Goal: Obtain resource: Download file/media

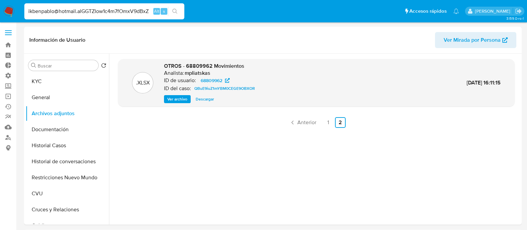
select select "10"
drag, startPoint x: 149, startPoint y: 9, endPoint x: 0, endPoint y: 3, distance: 149.1
click at [0, 3] on nav "Pausado Ver notificaciones ikbenpablo@hotmail.alGGTZIow1c4m7fOmxV9dBxZ Alt s Ac…" at bounding box center [263, 11] width 527 height 22
type input "alGGTZIow1c4m7fOmxV9dBxZ"
click at [176, 8] on button "search-icon" at bounding box center [175, 11] width 14 height 9
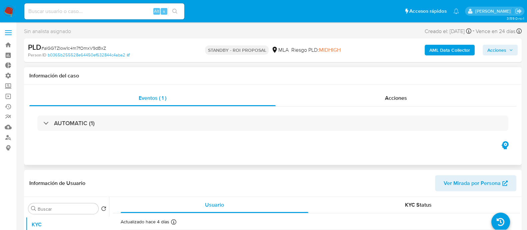
select select "10"
click at [398, 102] on div "Acciones" at bounding box center [396, 98] width 241 height 16
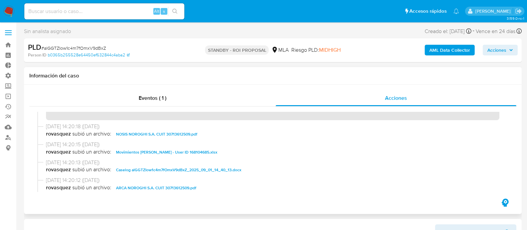
scroll to position [41, 0]
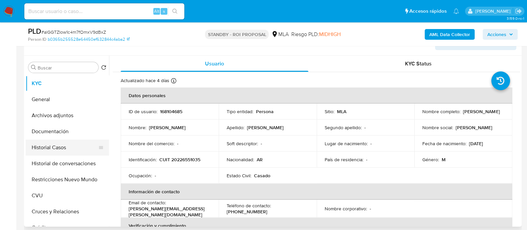
click at [71, 149] on button "Historial Casos" at bounding box center [65, 147] width 78 height 16
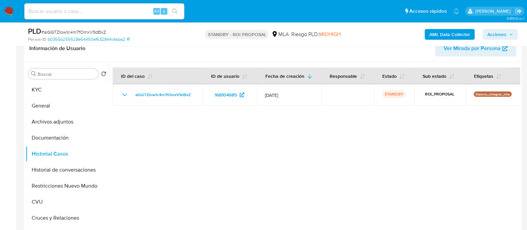
scroll to position [125, 0]
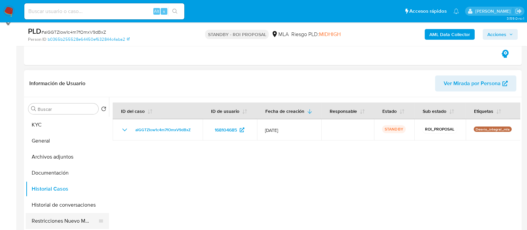
click at [70, 216] on button "Restricciones Nuevo Mundo" at bounding box center [65, 221] width 78 height 16
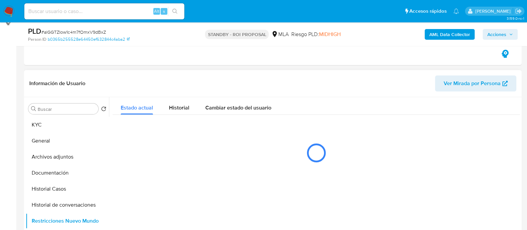
scroll to position [41, 0]
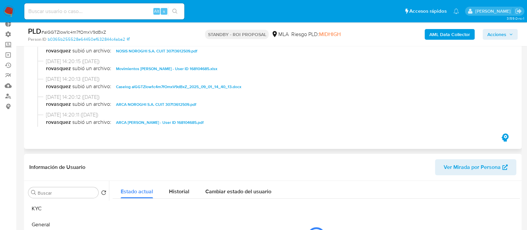
click at [161, 85] on span "Caselog alGGTZIow1c4m7fOmxV9dBxZ_2025_09_01_14_40_13.docx" at bounding box center [178, 87] width 125 height 8
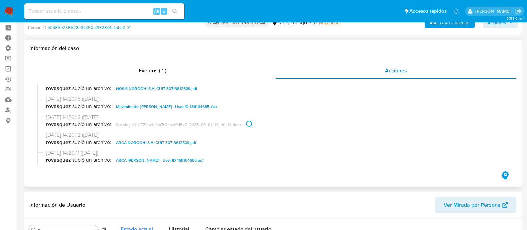
scroll to position [0, 0]
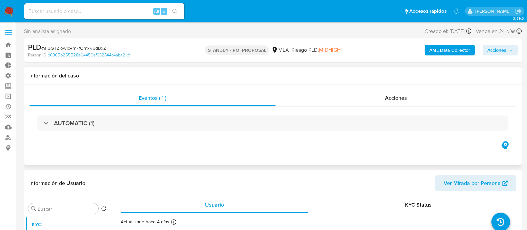
select select "10"
click at [392, 92] on div "Acciones" at bounding box center [396, 98] width 241 height 16
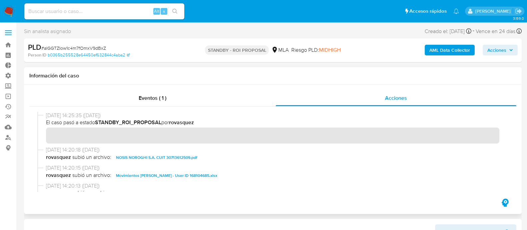
scroll to position [41, 0]
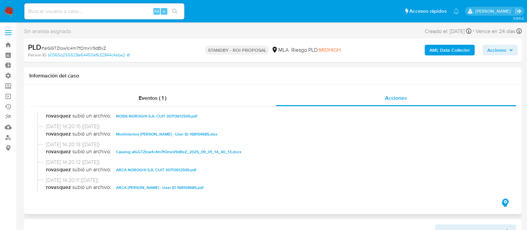
click at [169, 150] on span "Caselog alGGTZIow1c4m7fOmxV9dBxZ_2025_09_01_14_40_13.docx" at bounding box center [178, 152] width 125 height 8
